Goal: Find contact information

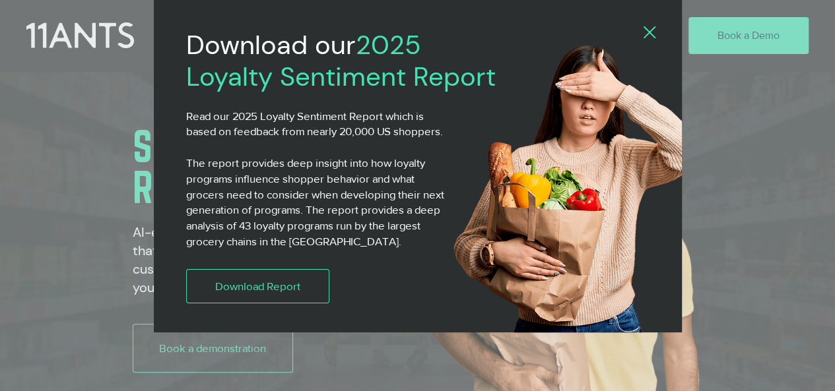
click at [648, 32] on icon "Back to site" at bounding box center [649, 32] width 12 height 12
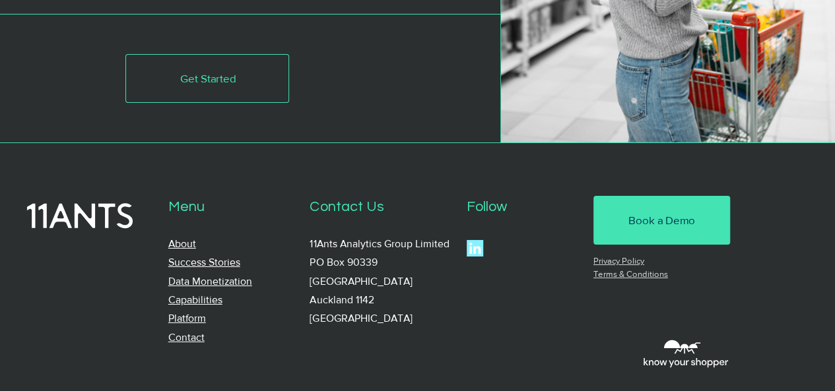
scroll to position [4764, 0]
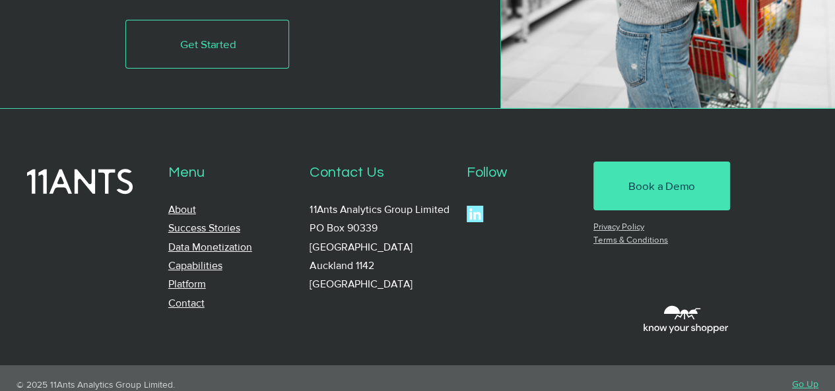
click at [192, 298] on link "Contact" at bounding box center [186, 303] width 36 height 11
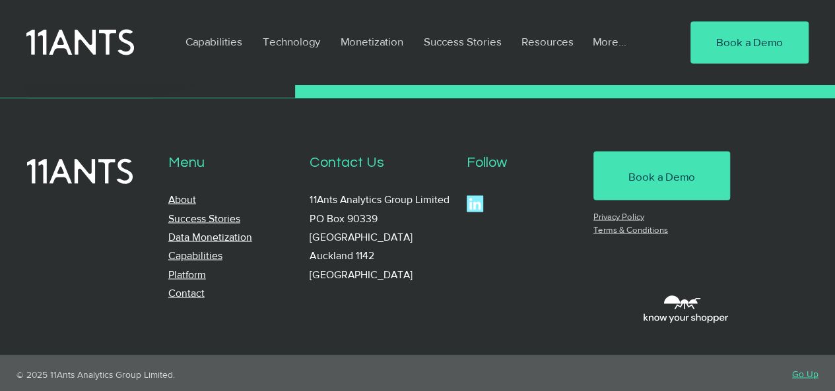
scroll to position [1130, 0]
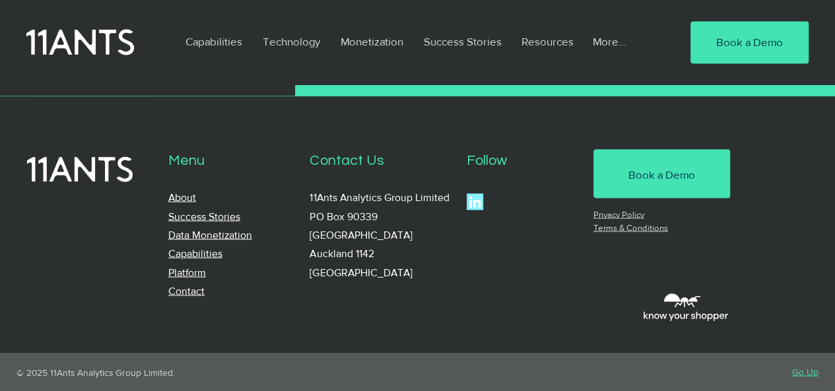
click at [631, 212] on link "Privacy Policy" at bounding box center [618, 214] width 51 height 10
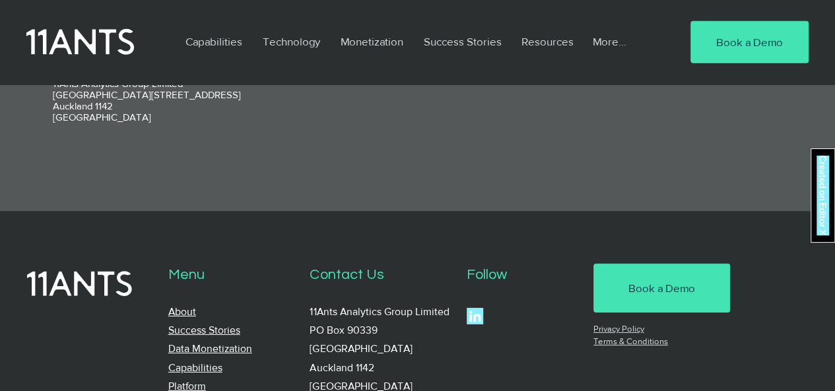
scroll to position [1919, 0]
